Goal: Find contact information: Obtain details needed to contact an individual or organization

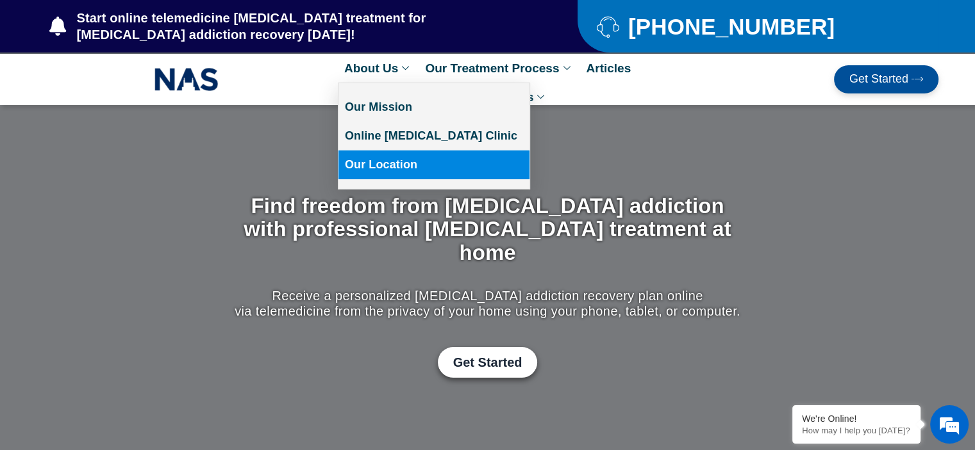
click at [374, 164] on link "Our Location" at bounding box center [433, 165] width 191 height 29
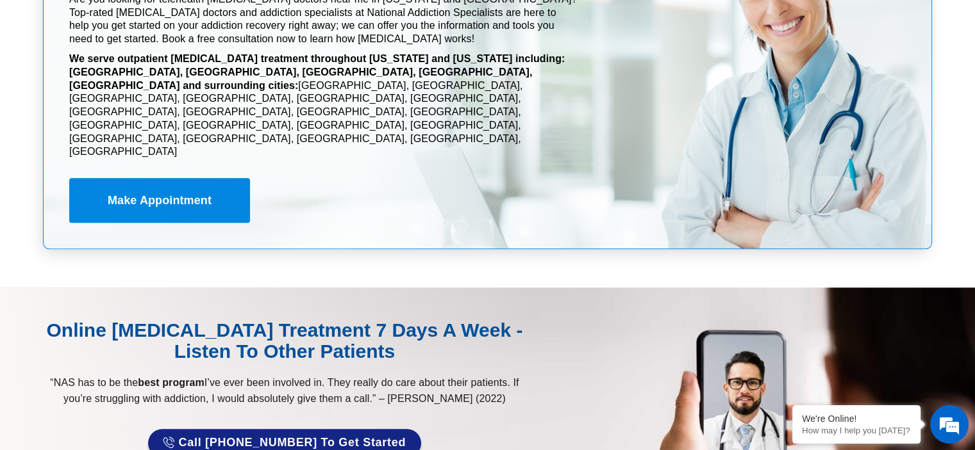
scroll to position [6216, 0]
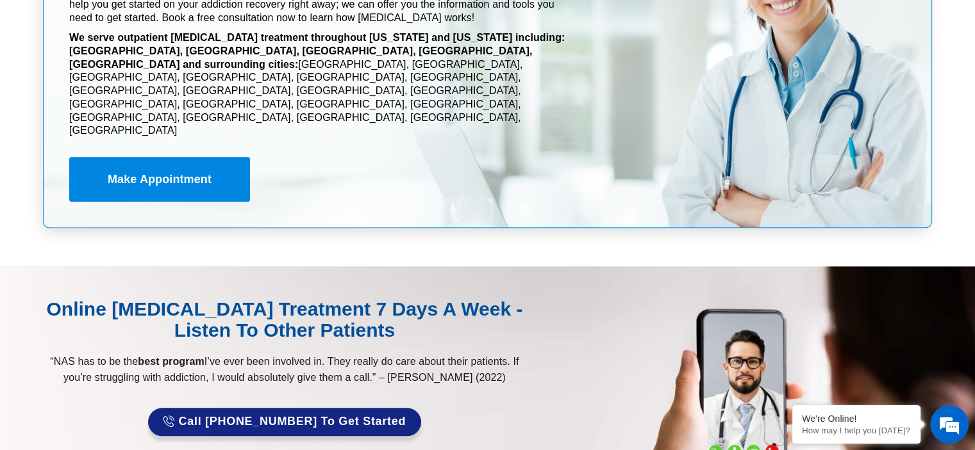
drag, startPoint x: 352, startPoint y: 397, endPoint x: 590, endPoint y: 394, distance: 237.8
copy span "[STREET_ADDRESS][US_STATE]"
